Goal: Task Accomplishment & Management: Use online tool/utility

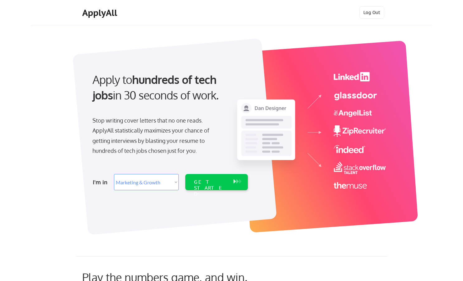
select select ""marketing___comms""
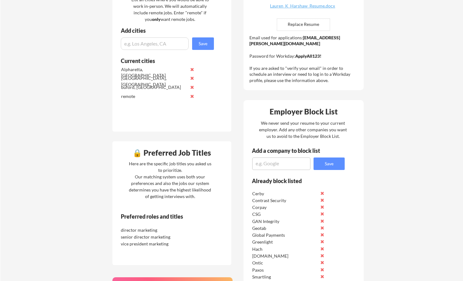
scroll to position [181, 0]
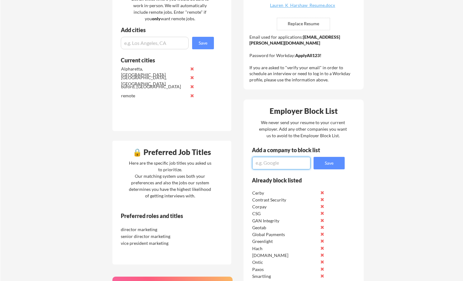
click at [263, 162] on textarea at bounding box center [281, 163] width 58 height 12
type textarea "Supply Wisdom"
click at [330, 160] on button "Save" at bounding box center [329, 163] width 31 height 12
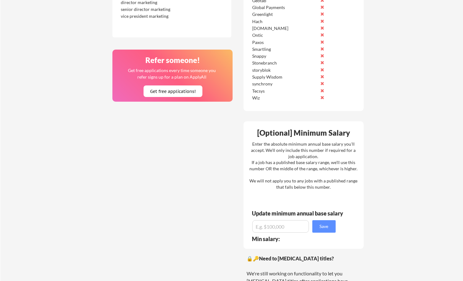
scroll to position [407, 0]
